Goal: Information Seeking & Learning: Learn about a topic

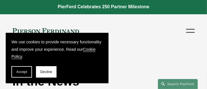
click at [94, 50] on link "Cookie Policy" at bounding box center [53, 53] width 84 height 12
click at [26, 72] on span "Accept" at bounding box center [21, 72] width 11 height 4
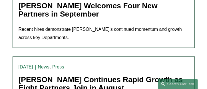
scroll to position [170, 0]
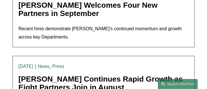
click at [92, 12] on link "[PERSON_NAME] Welcomes Four New Partners in September" at bounding box center [88, 9] width 139 height 17
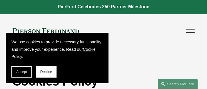
click at [89, 49] on link "Cookie Policy" at bounding box center [53, 53] width 84 height 12
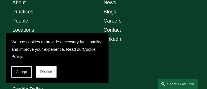
scroll to position [625, 0]
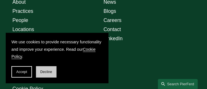
click at [42, 71] on span "Decline" at bounding box center [46, 72] width 12 height 4
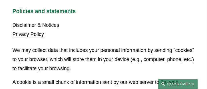
scroll to position [128, 0]
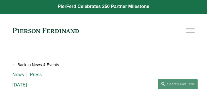
scroll to position [0, 0]
click at [126, 35] on div "About Practices People Locations News & Insights News" at bounding box center [104, 30] width 182 height 11
